Goal: Task Accomplishment & Management: Complete application form

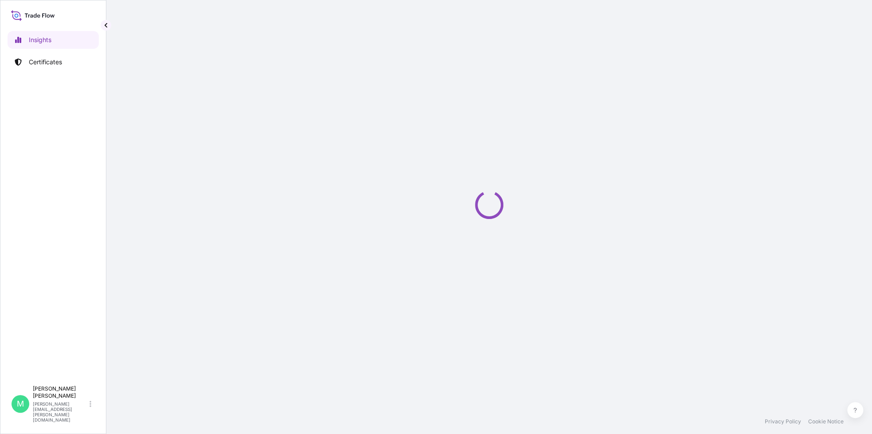
select select "2025"
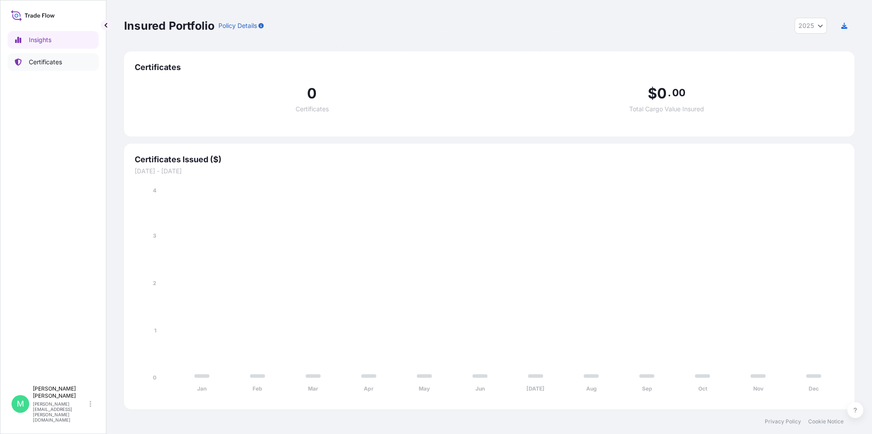
click at [46, 61] on p "Certificates" at bounding box center [45, 62] width 33 height 9
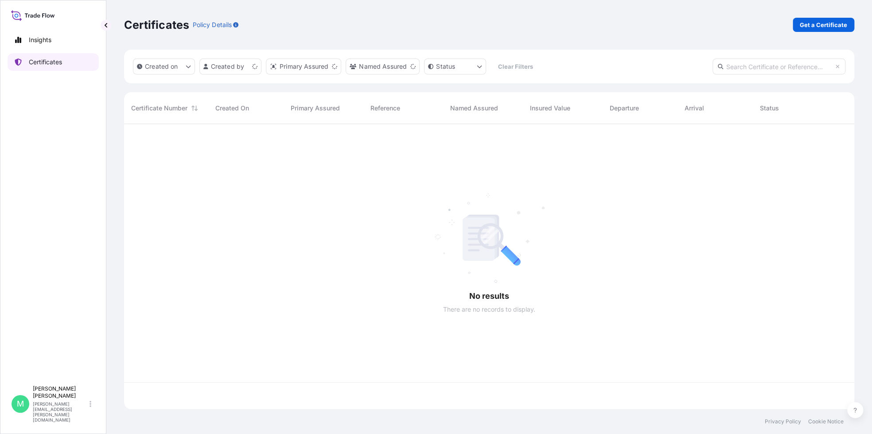
scroll to position [283, 723]
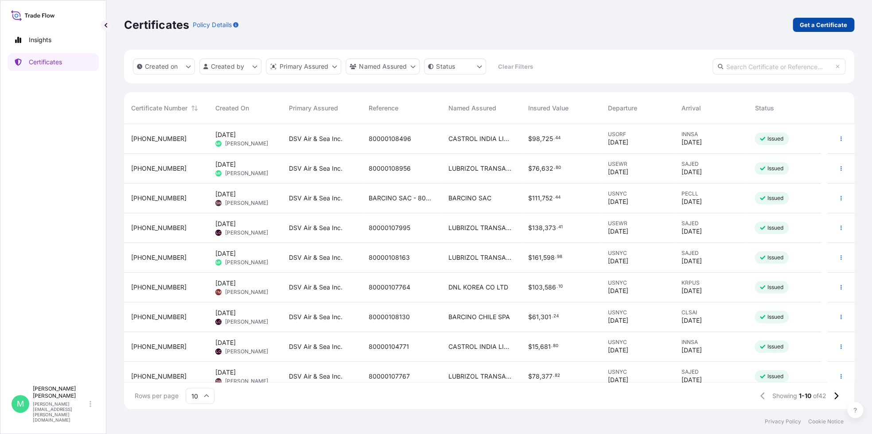
click at [838, 26] on p "Get a Certificate" at bounding box center [823, 24] width 47 height 9
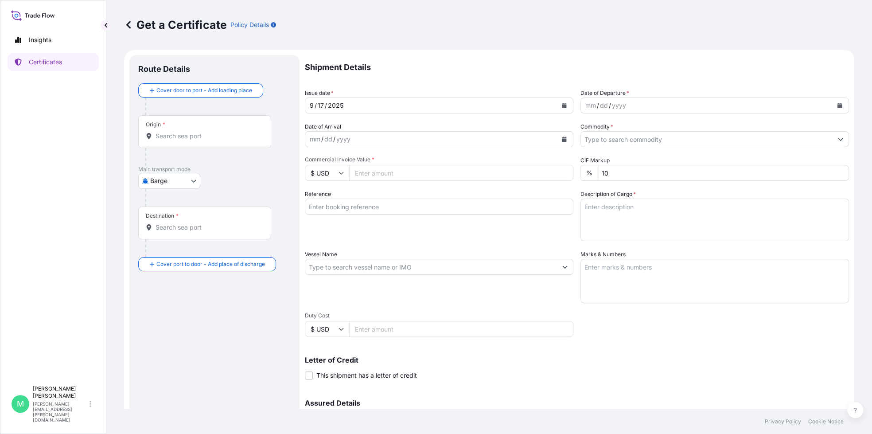
click at [193, 178] on body "Insights Certificates M [PERSON_NAME] [PERSON_NAME][EMAIL_ADDRESS][PERSON_NAME]…" at bounding box center [436, 217] width 872 height 434
click at [164, 251] on span "Ocean Vessel" at bounding box center [174, 251] width 39 height 9
select select "Ocean Vessel"
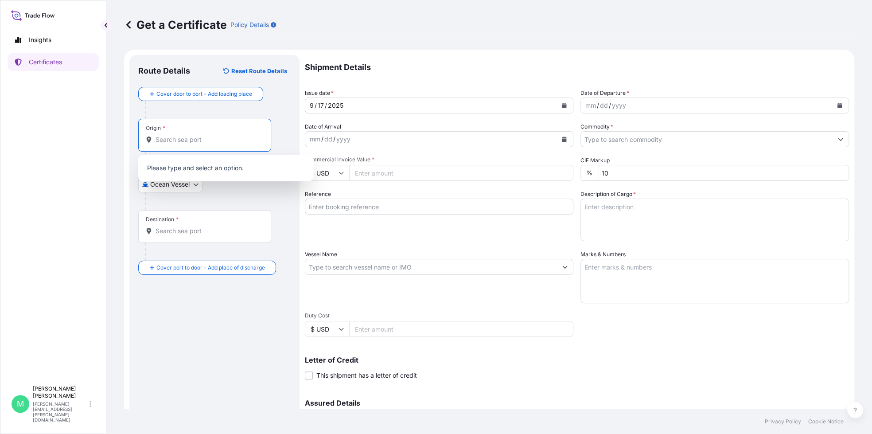
click at [226, 142] on input "Origin *" at bounding box center [208, 139] width 105 height 9
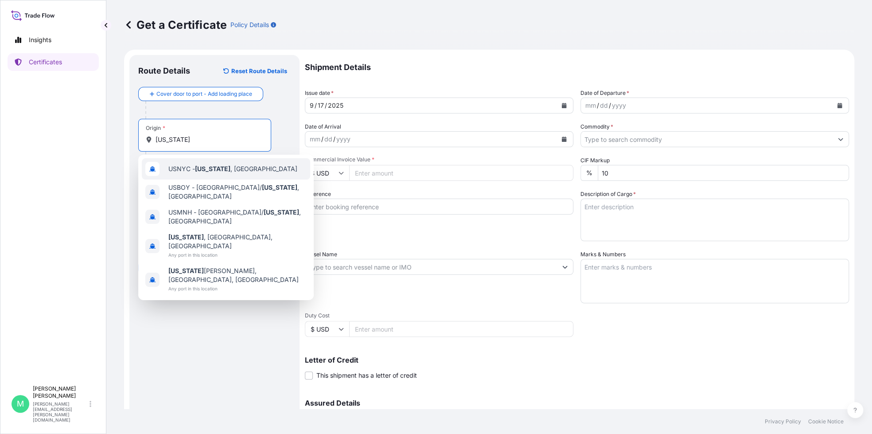
click at [230, 168] on span "USNYC - [US_STATE] , [GEOGRAPHIC_DATA]" at bounding box center [232, 168] width 129 height 9
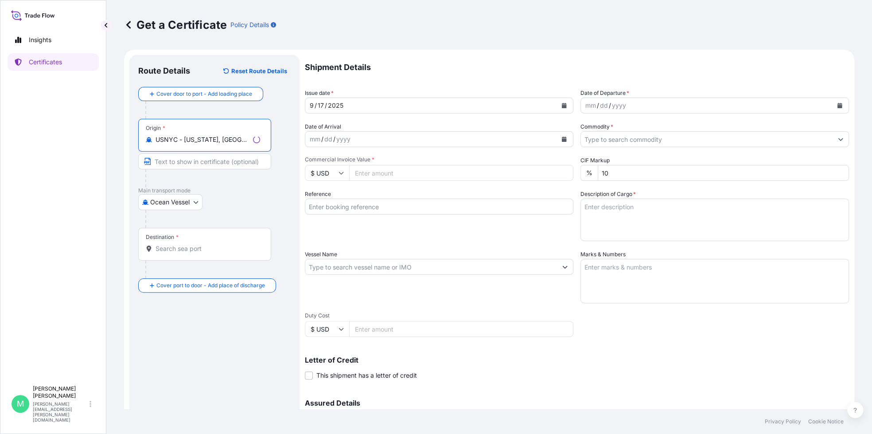
type input "USNYC - [US_STATE], [GEOGRAPHIC_DATA]"
click at [203, 250] on input "Destination *" at bounding box center [208, 248] width 105 height 9
type input "SAJED - [GEOGRAPHIC_DATA], [GEOGRAPHIC_DATA]"
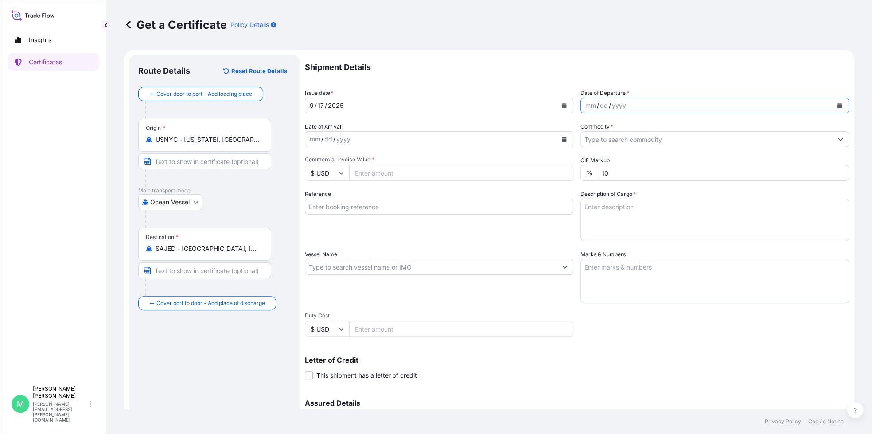
click at [836, 107] on button "Calendar" at bounding box center [840, 105] width 14 height 14
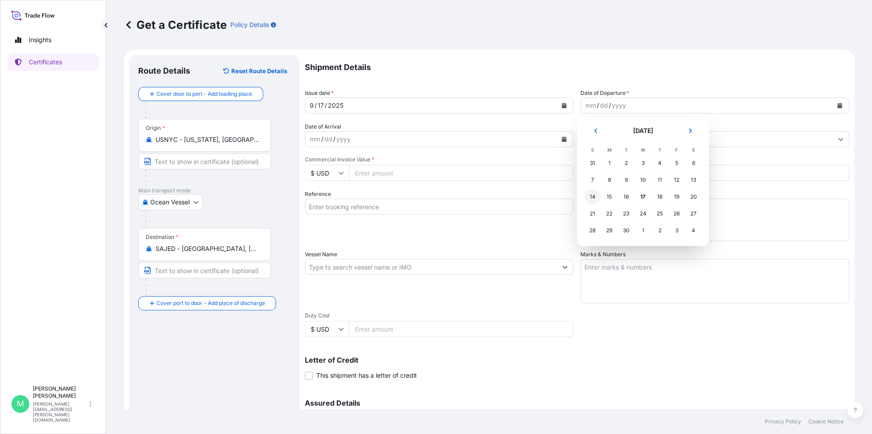
click at [594, 195] on div "14" at bounding box center [593, 197] width 16 height 16
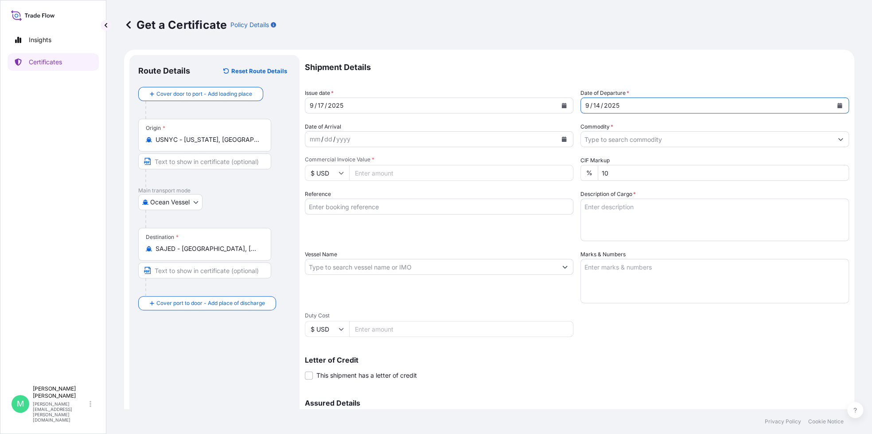
click at [562, 140] on icon "Calendar" at bounding box center [564, 139] width 5 height 5
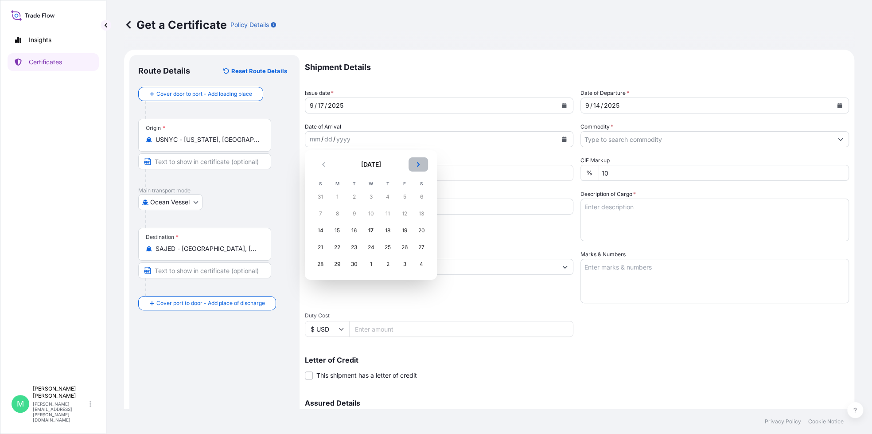
click at [418, 163] on icon "Next" at bounding box center [418, 164] width 5 height 5
click at [353, 212] on div "4" at bounding box center [354, 214] width 16 height 16
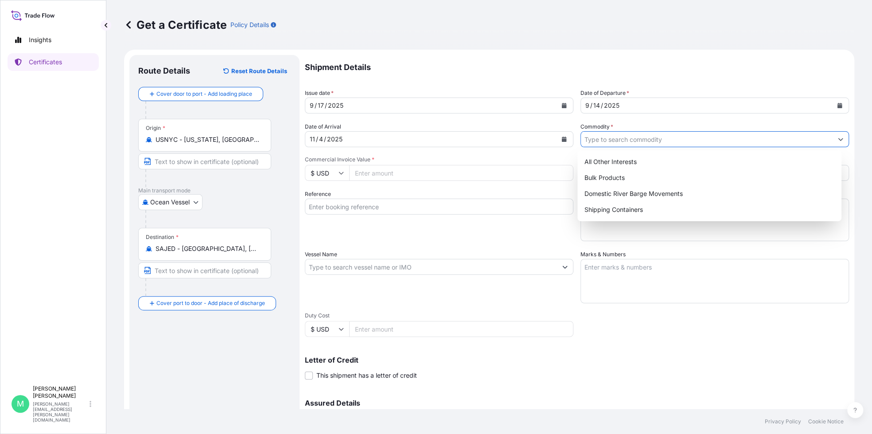
click at [838, 137] on icon "Show suggestions" at bounding box center [840, 139] width 5 height 5
click at [634, 211] on div "Shipping Containers" at bounding box center [710, 210] width 258 height 16
type input "Shipping Containers"
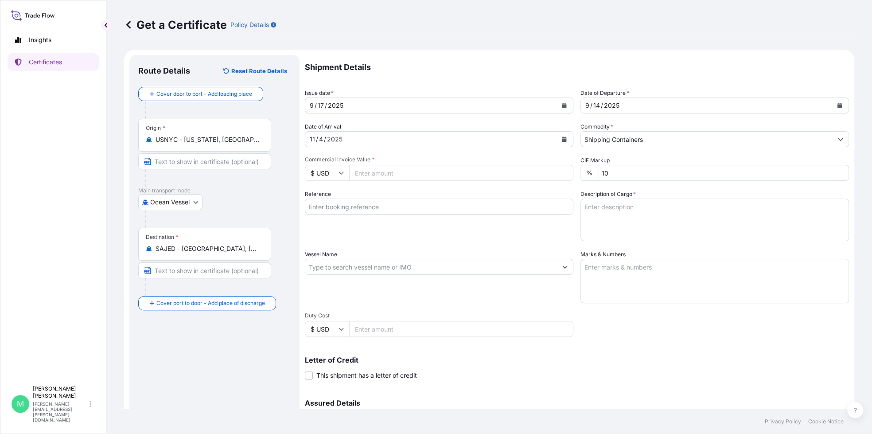
click at [426, 174] on input "Commercial Invoice Value *" at bounding box center [461, 173] width 224 height 16
click at [380, 172] on input "Commercial Invoice Value *" at bounding box center [461, 173] width 224 height 16
type input "20726.04"
click at [340, 203] on input "Reference" at bounding box center [439, 207] width 269 height 16
type input "80000109732"
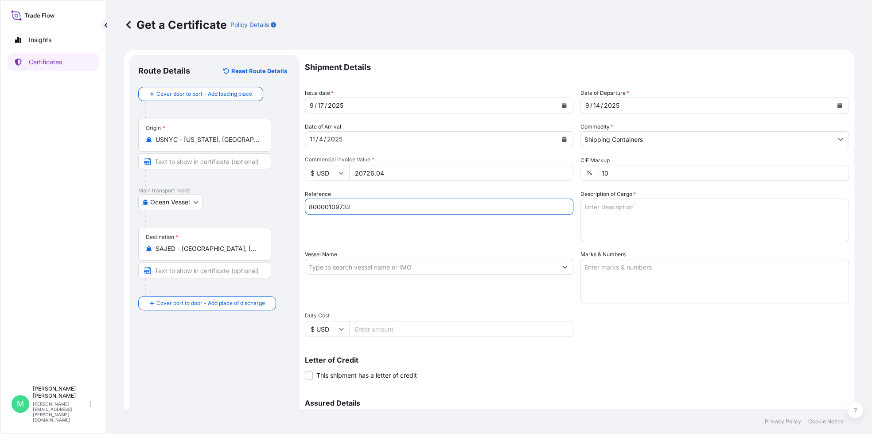
click at [619, 219] on textarea "Description of Cargo *" at bounding box center [715, 220] width 269 height 43
click at [636, 213] on textarea "Description of Cargo *" at bounding box center [715, 220] width 269 height 43
type textarea "CAIU4622010 / 379775 20 DRUMS / 3760 KGS / 6 CBM"
click at [609, 285] on textarea "Marks & Numbers" at bounding box center [715, 281] width 269 height 44
paste textarea "80000109732 / 20684091 / 4503912046 LUBRIZOL® 7745, STD BLACK & YELLOW"
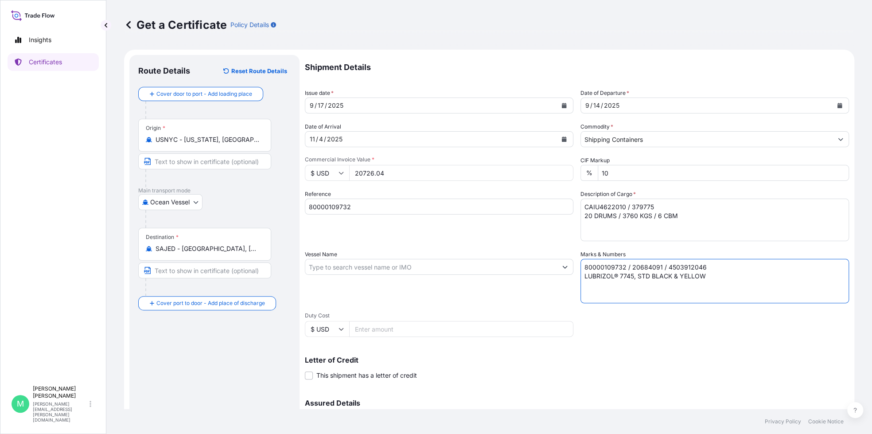
type textarea "80000109732 / 20684091 / 4503912046 LUBRIZOL® 7745, STD BLACK & YELLOW"
click at [384, 268] on input "Vessel Name" at bounding box center [431, 267] width 252 height 16
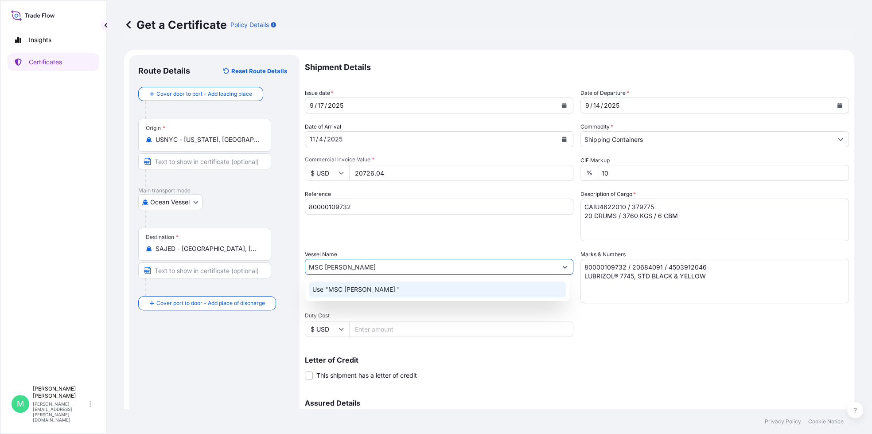
click at [357, 289] on p "Use "MSC [PERSON_NAME] "" at bounding box center [356, 289] width 88 height 9
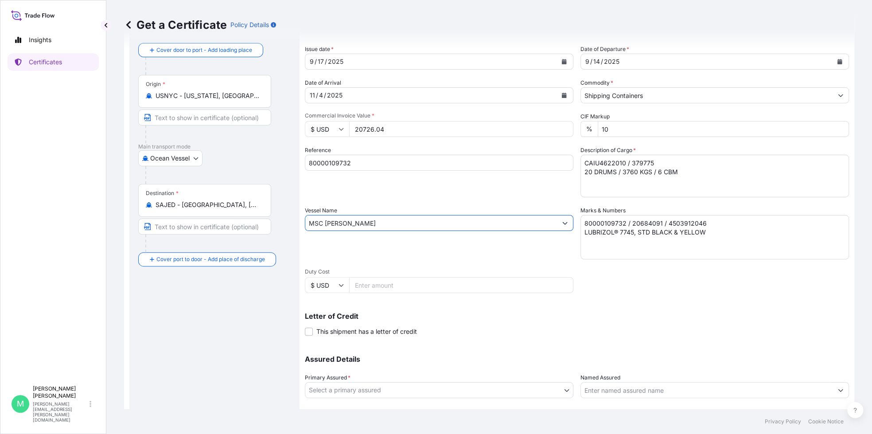
scroll to position [98, 0]
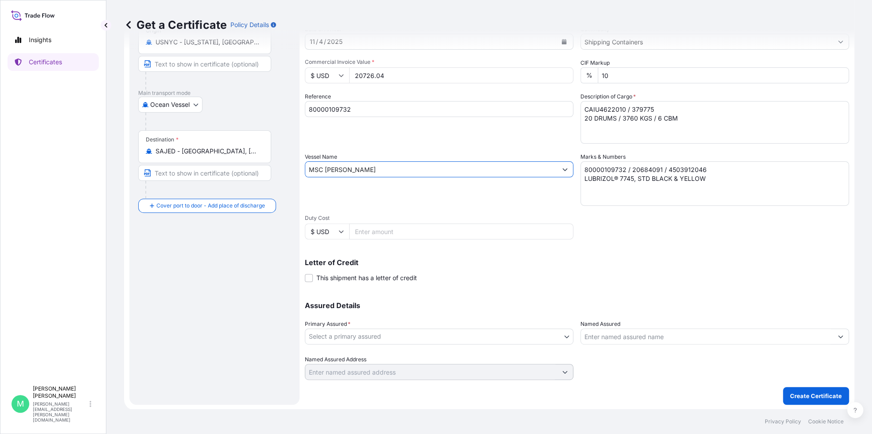
type input "MSC [PERSON_NAME]"
click at [470, 339] on body "2 options available. 0 options available. 1 option available. Insights Certific…" at bounding box center [436, 217] width 872 height 434
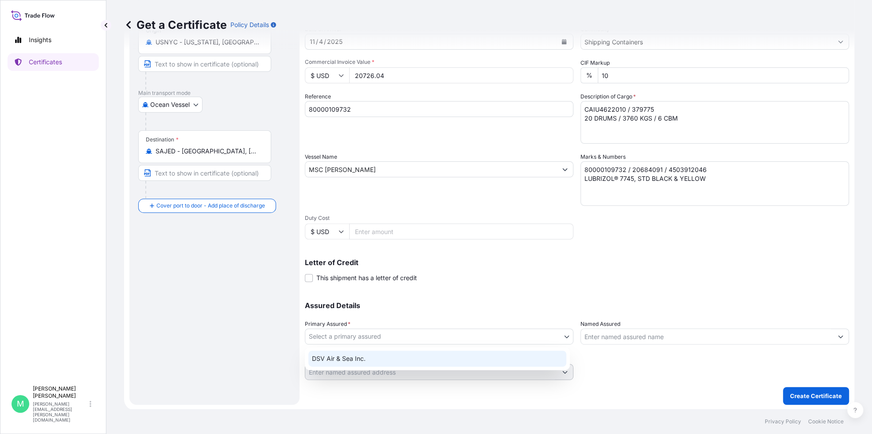
click at [371, 359] on div "DSV Air & Sea Inc." at bounding box center [437, 359] width 258 height 16
select select "31677"
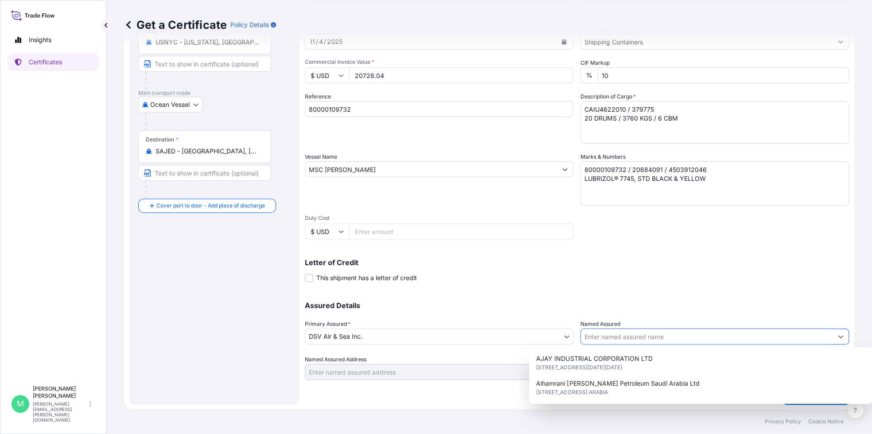
click at [620, 339] on input "Named Assured" at bounding box center [707, 336] width 252 height 16
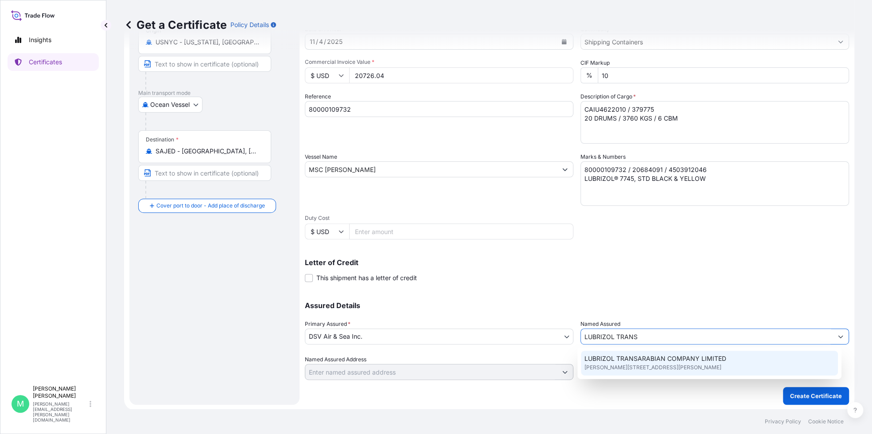
click at [638, 363] on span "[PERSON_NAME][STREET_ADDRESS][PERSON_NAME]" at bounding box center [653, 367] width 137 height 9
type input "LUBRIZOL TRANSARABIAN COMPANY LIMITED"
type input "[PERSON_NAME], Yanbu [PERSON_NAME] 46471, [GEOGRAPHIC_DATA]"
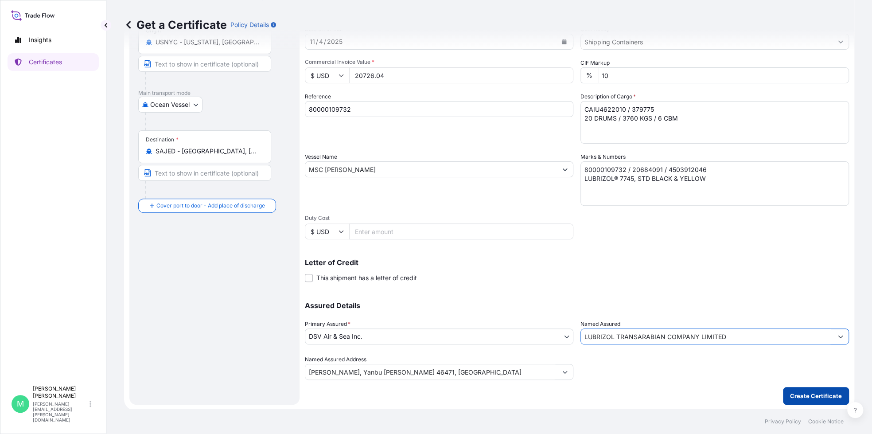
type input "LUBRIZOL TRANSARABIAN COMPANY LIMITED"
click at [795, 394] on p "Create Certificate" at bounding box center [816, 395] width 52 height 9
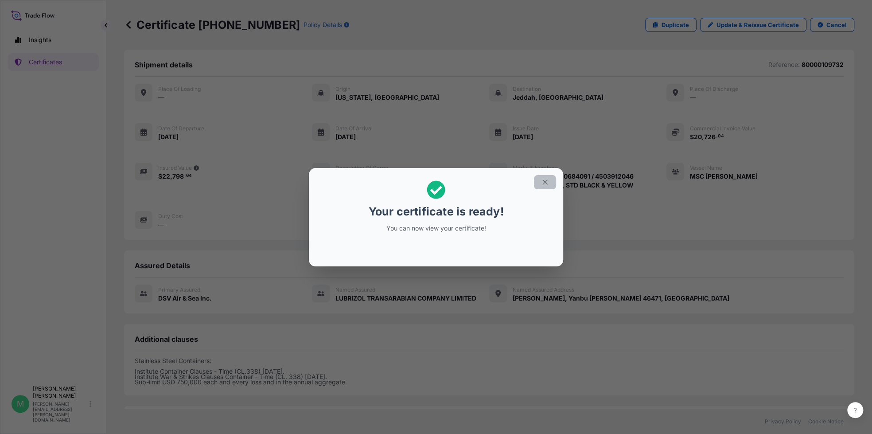
click at [544, 179] on icon "button" at bounding box center [545, 182] width 8 height 8
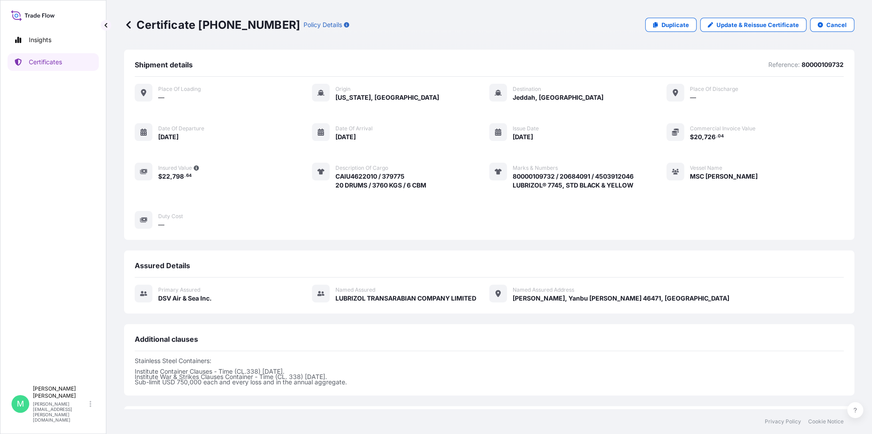
scroll to position [77, 0]
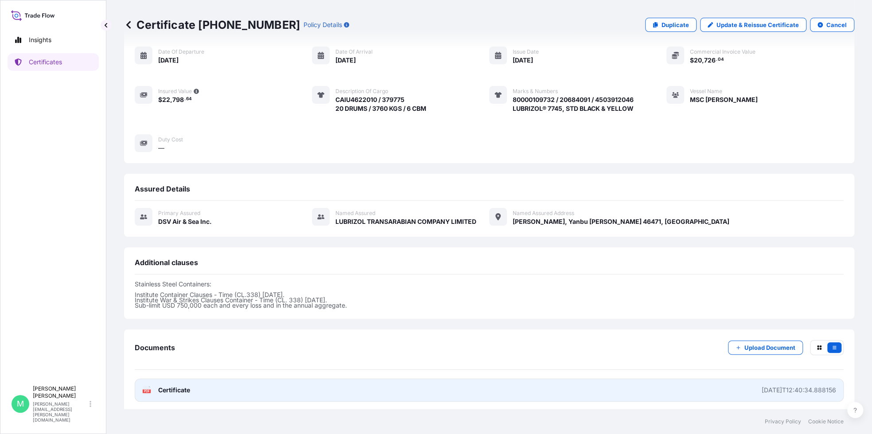
click at [186, 386] on span "Certificate" at bounding box center [174, 390] width 32 height 9
